Goal: Task Accomplishment & Management: Use online tool/utility

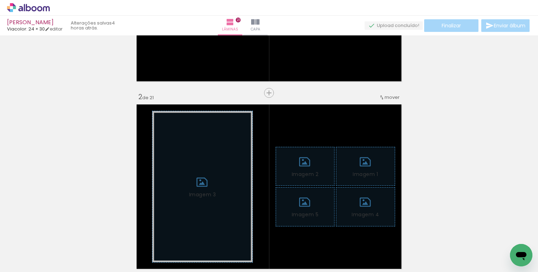
scroll to position [149, 0]
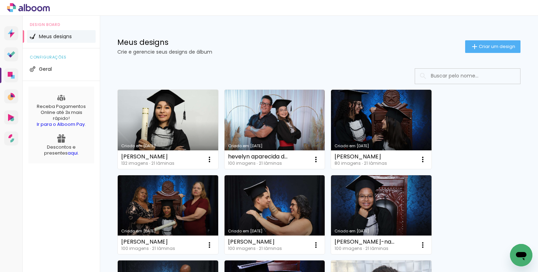
click at [441, 76] on input at bounding box center [477, 76] width 100 height 14
